Goal: Task Accomplishment & Management: Manage account settings

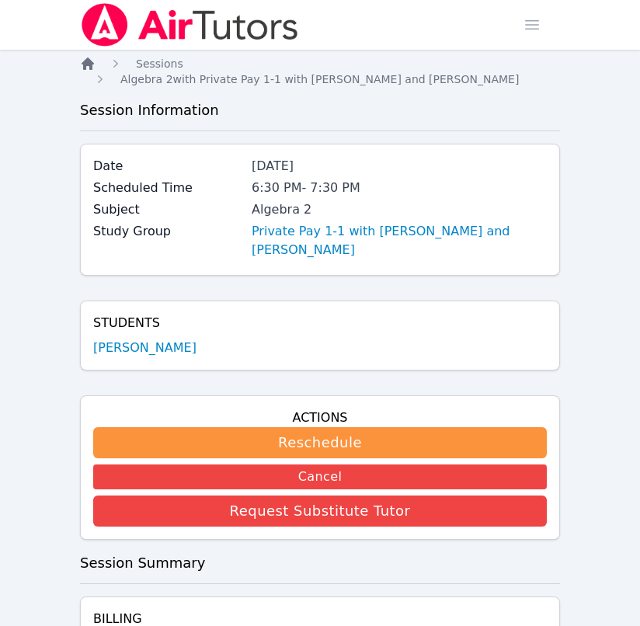
click at [85, 64] on icon "Breadcrumb" at bounding box center [88, 63] width 12 height 12
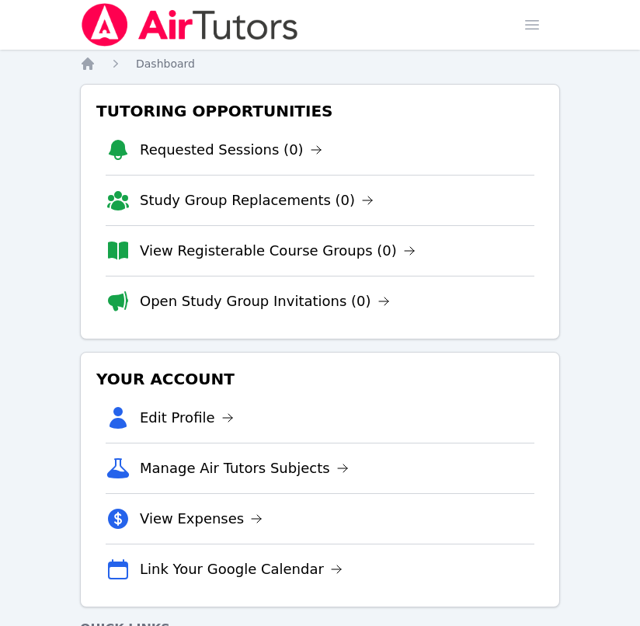
click at [98, 65] on ol "Home Dashboard" at bounding box center [137, 64] width 115 height 16
click at [89, 62] on icon "Breadcrumb" at bounding box center [88, 63] width 12 height 12
click at [330, 247] on link "View Registerable Course Groups (0)" at bounding box center [278, 251] width 276 height 22
